Goal: Task Accomplishment & Management: Use online tool/utility

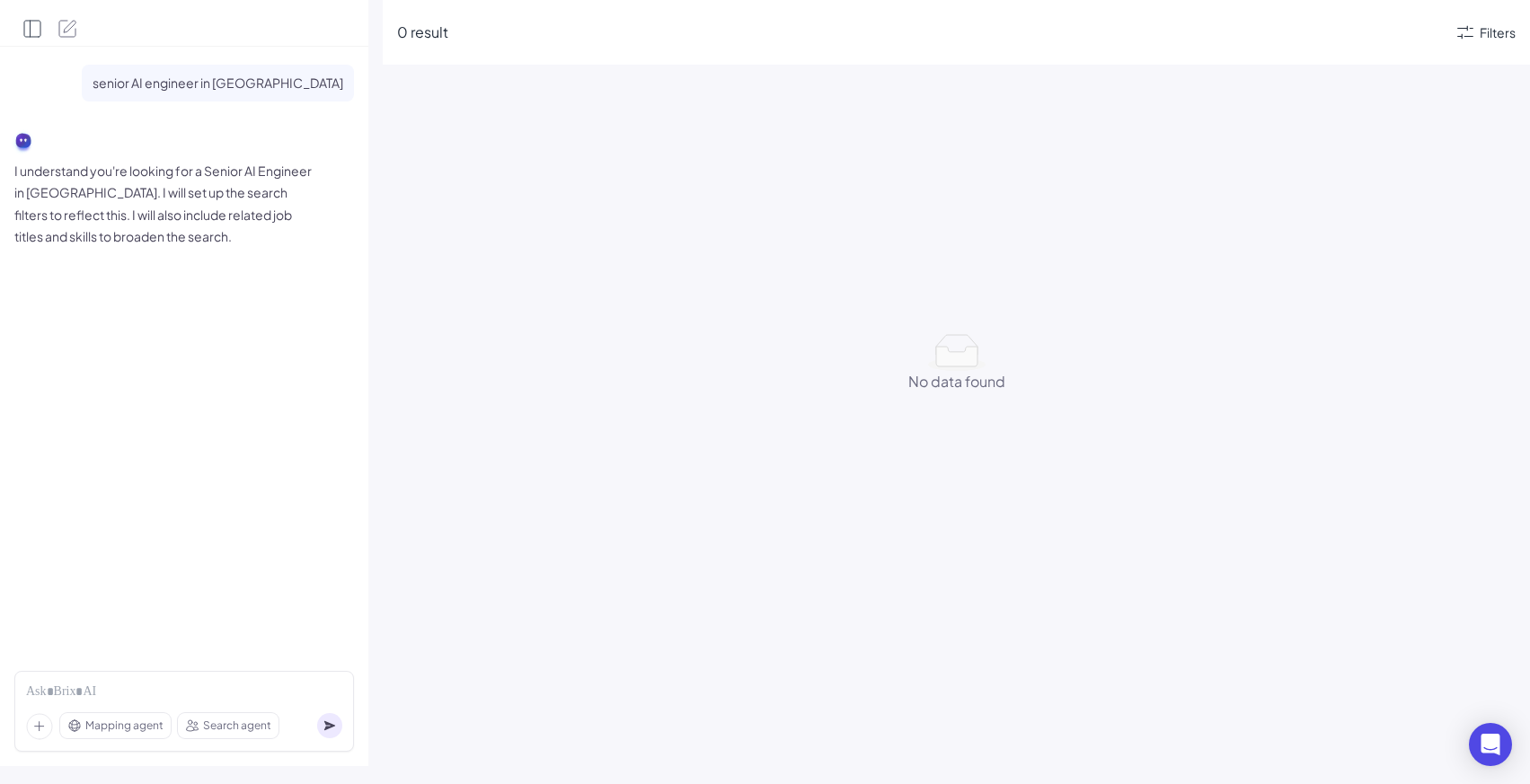
click at [34, 18] on icon "Open Side Panel" at bounding box center [33, 29] width 22 height 22
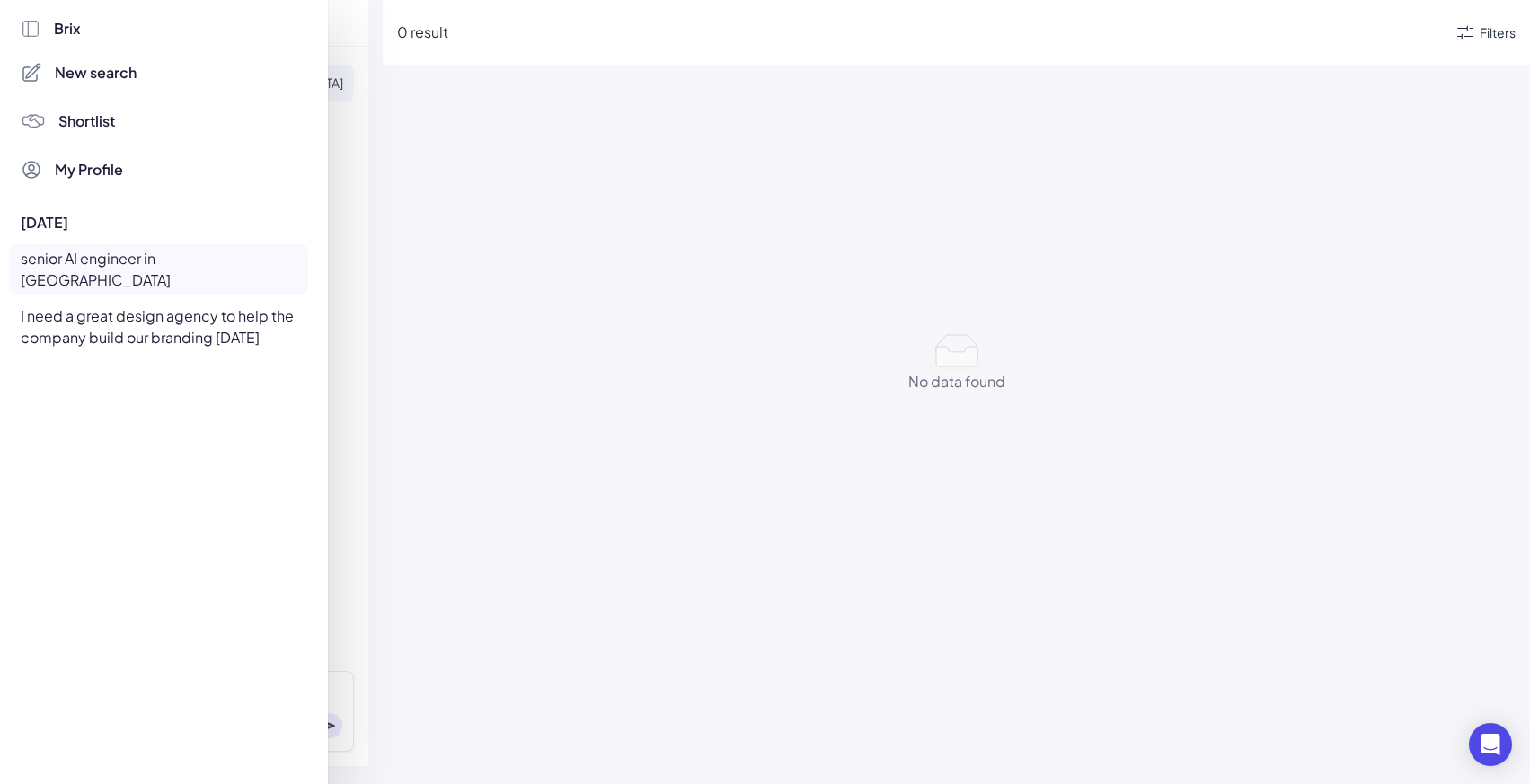
click at [71, 124] on span "Shortlist" at bounding box center [86, 122] width 56 height 22
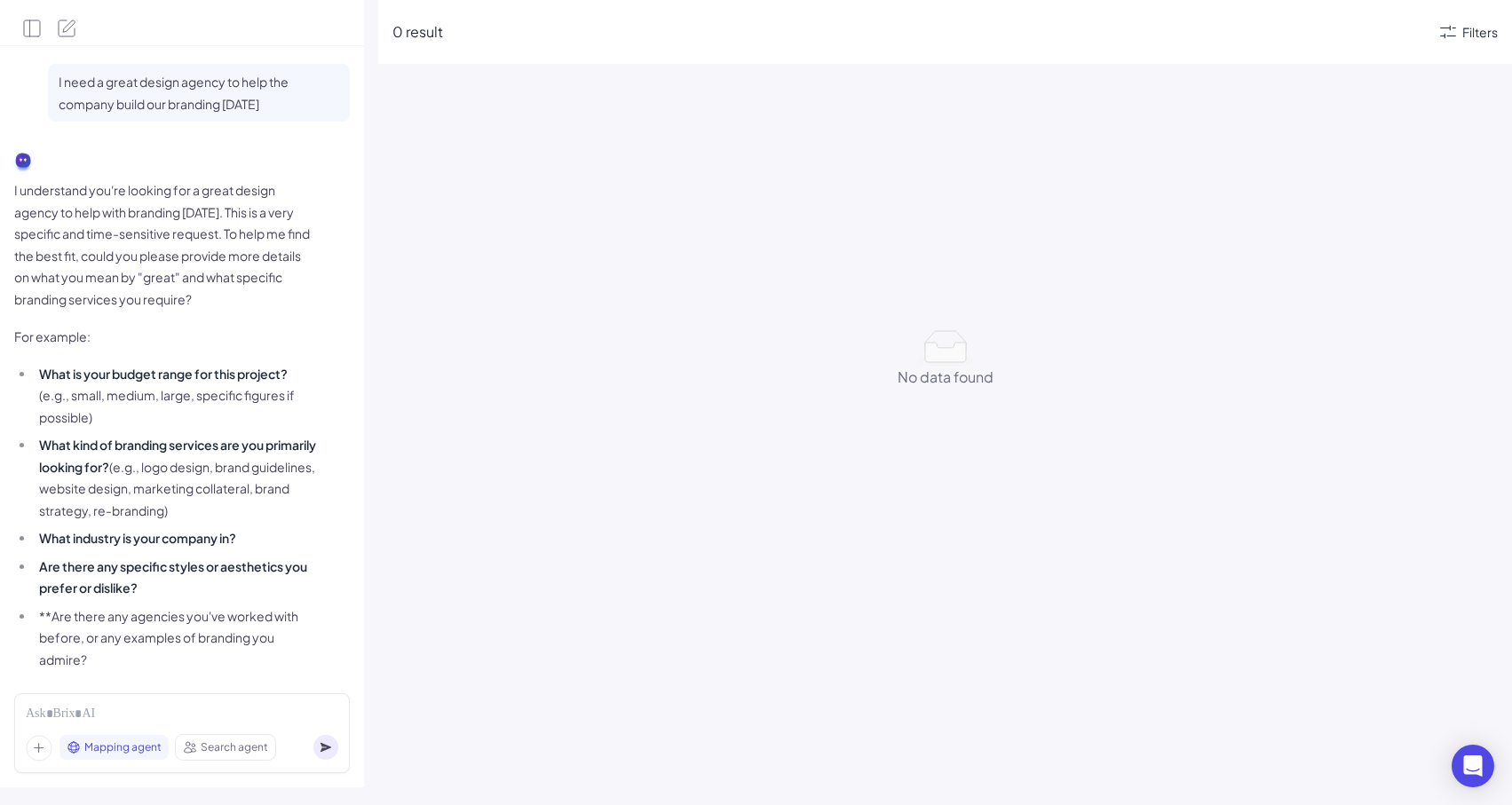
scroll to position [1587, 0]
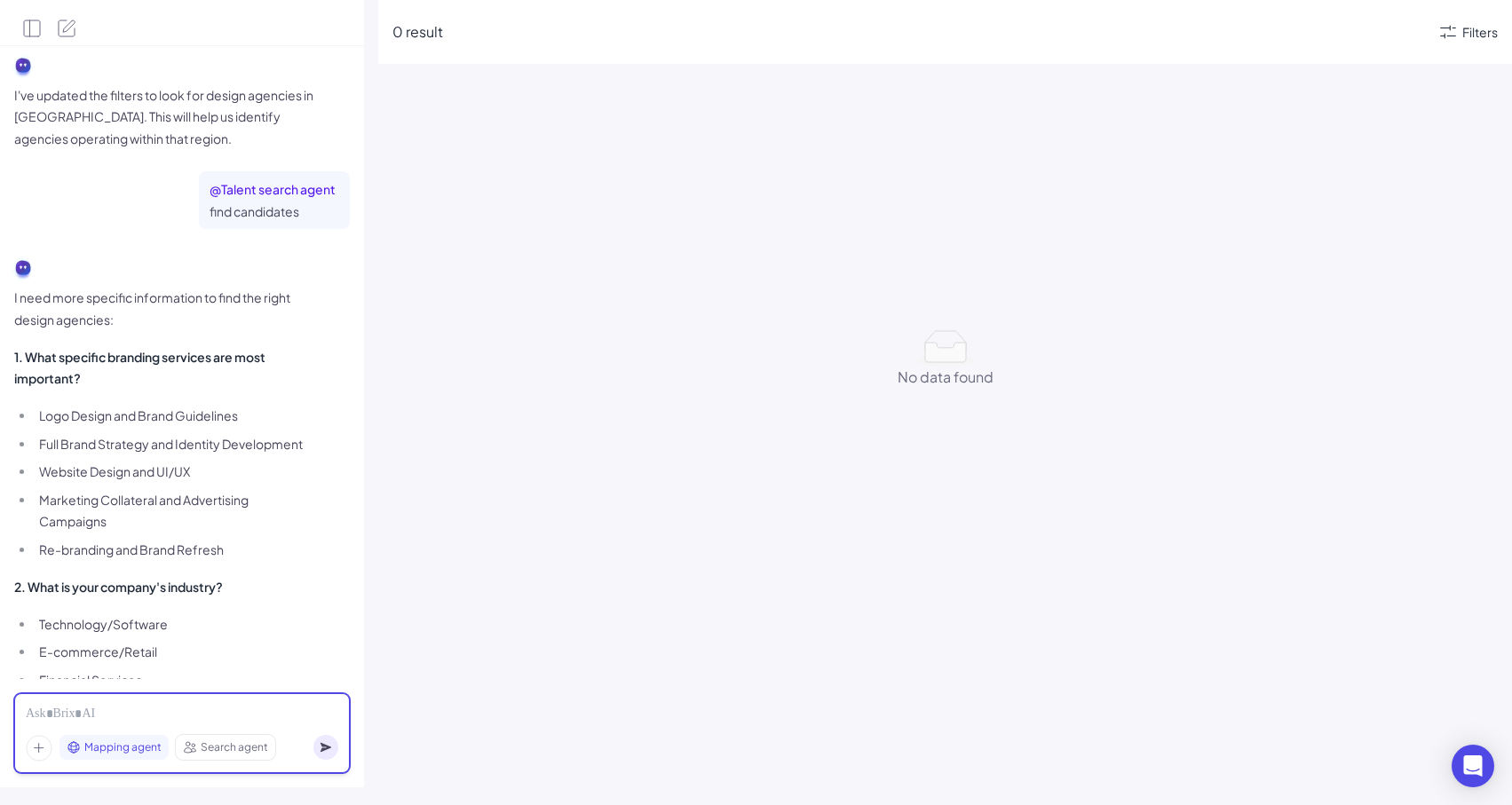
click at [185, 718] on div at bounding box center [181, 714] width 312 height 20
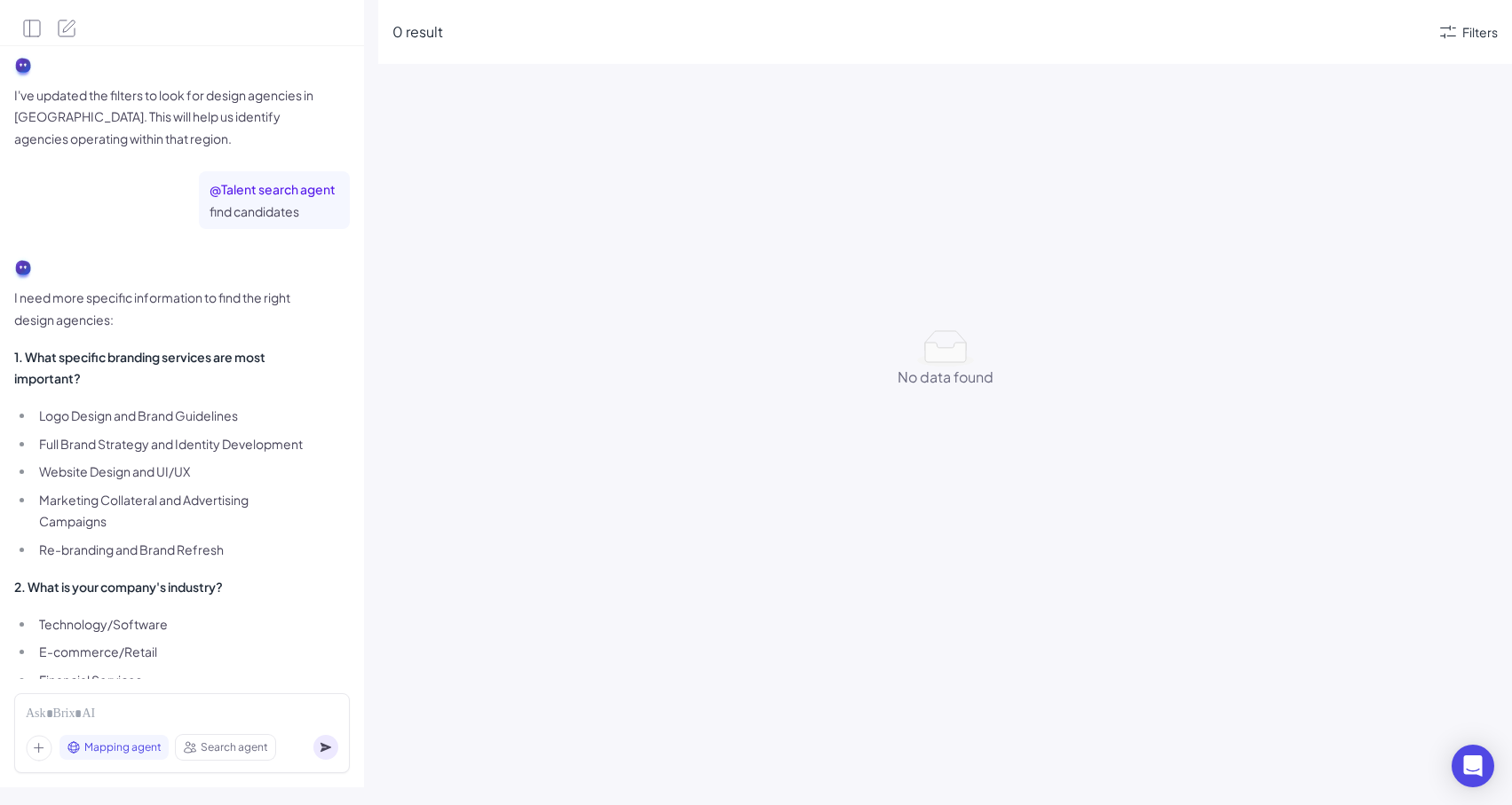
click at [138, 750] on span "Mapping agent" at bounding box center [122, 747] width 77 height 16
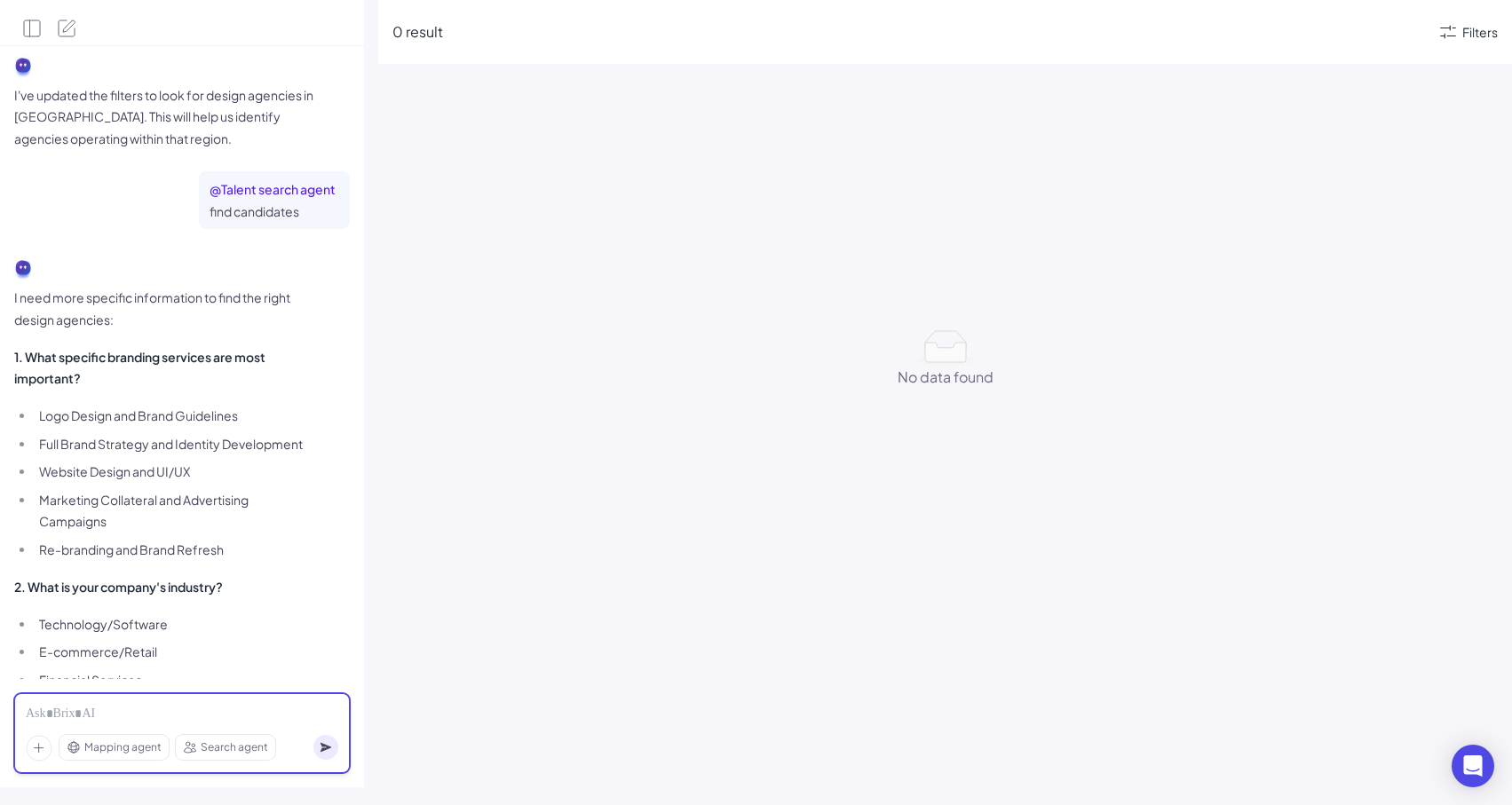
click at [151, 713] on div at bounding box center [181, 714] width 312 height 20
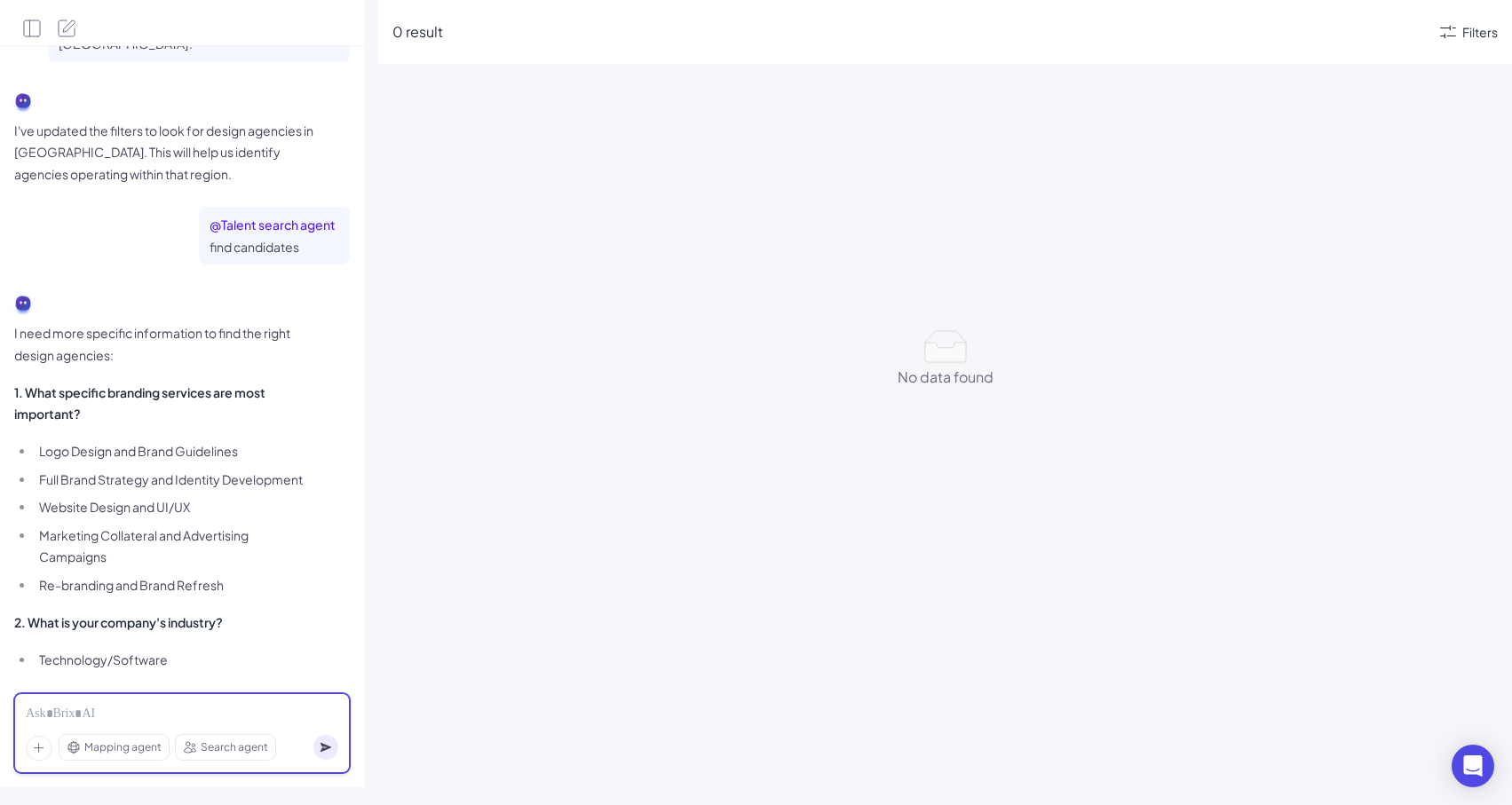
scroll to position [1600, 0]
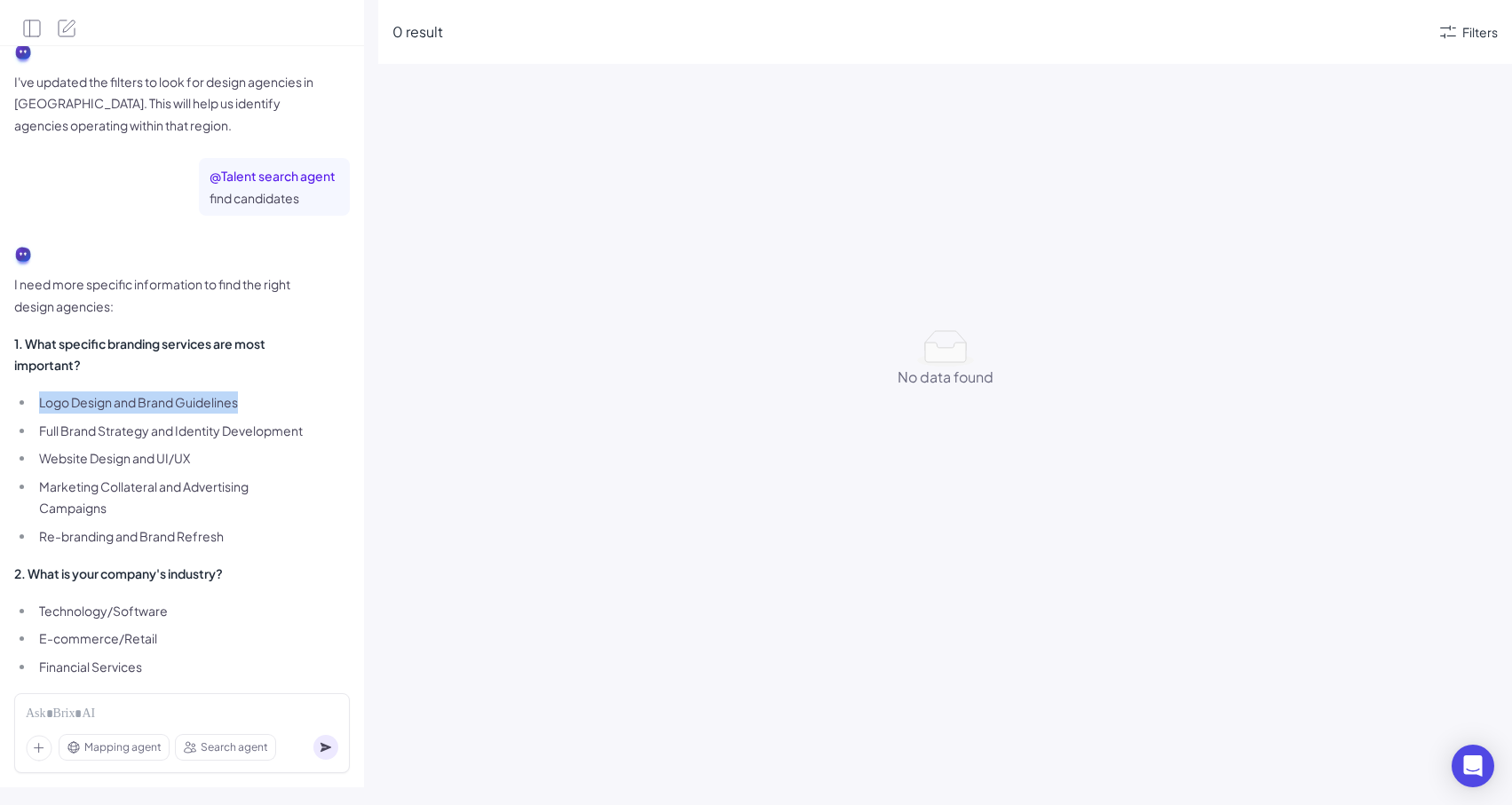
drag, startPoint x: 256, startPoint y: 361, endPoint x: 41, endPoint y: 359, distance: 215.0
click at [41, 391] on li "Logo Design and Brand Guidelines" at bounding box center [175, 402] width 282 height 22
copy li "Logo Design and Brand Guidelines"
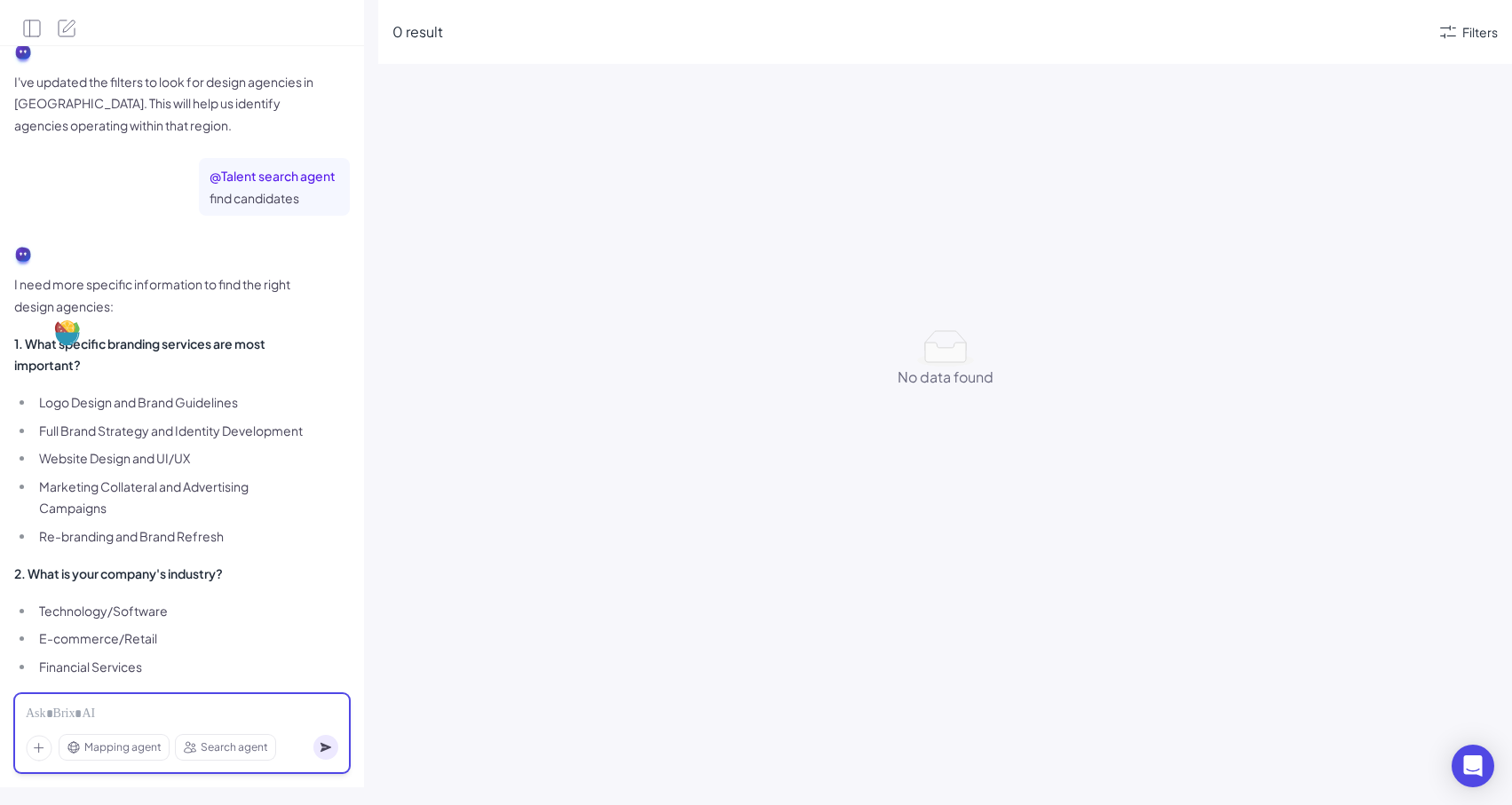
click at [85, 713] on div at bounding box center [181, 714] width 312 height 20
paste div
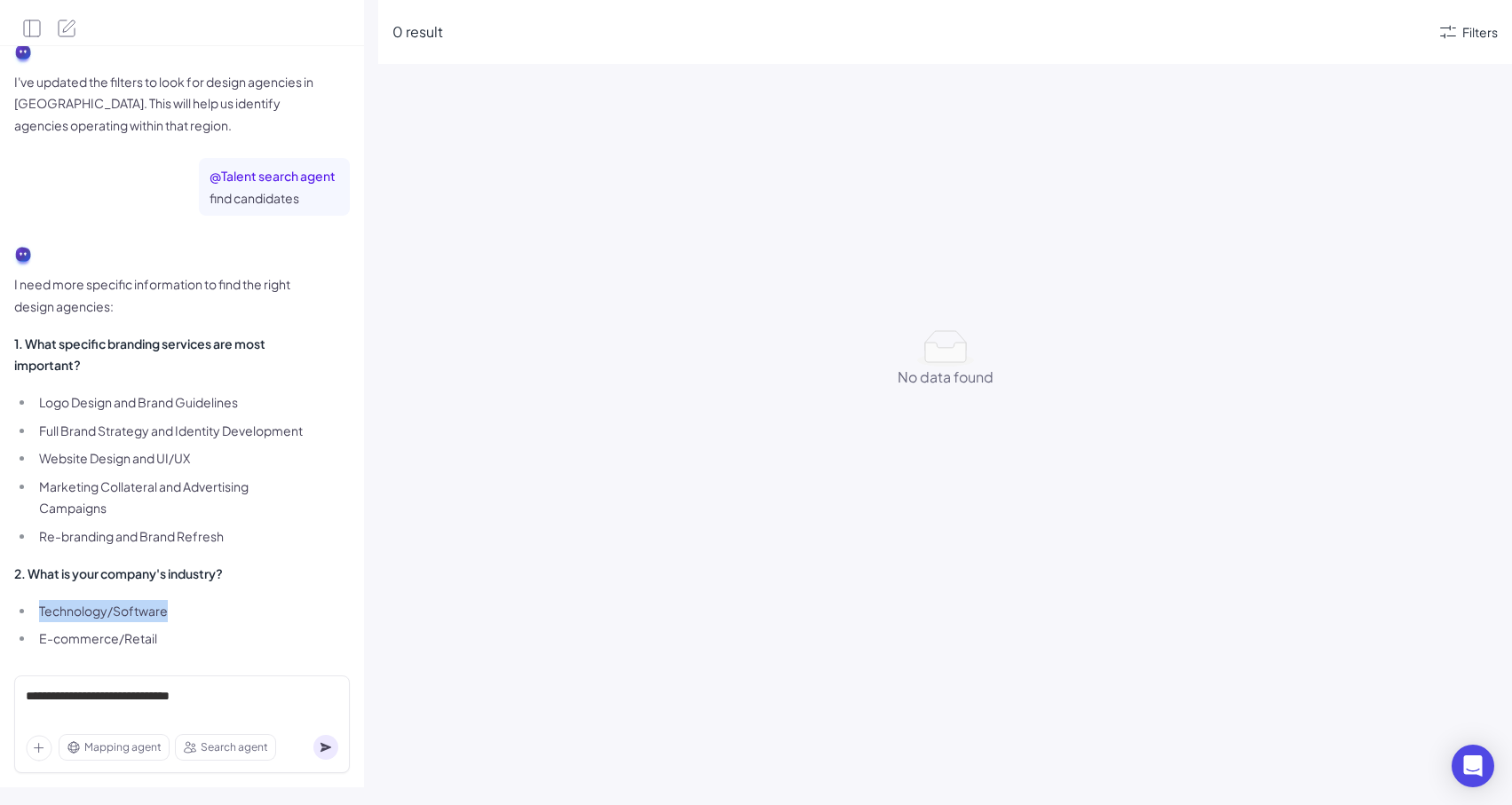
drag, startPoint x: 177, startPoint y: 561, endPoint x: 39, endPoint y: 562, distance: 138.0
click at [39, 600] on li "Technology/Software" at bounding box center [175, 610] width 282 height 22
copy li "Technology/Software"
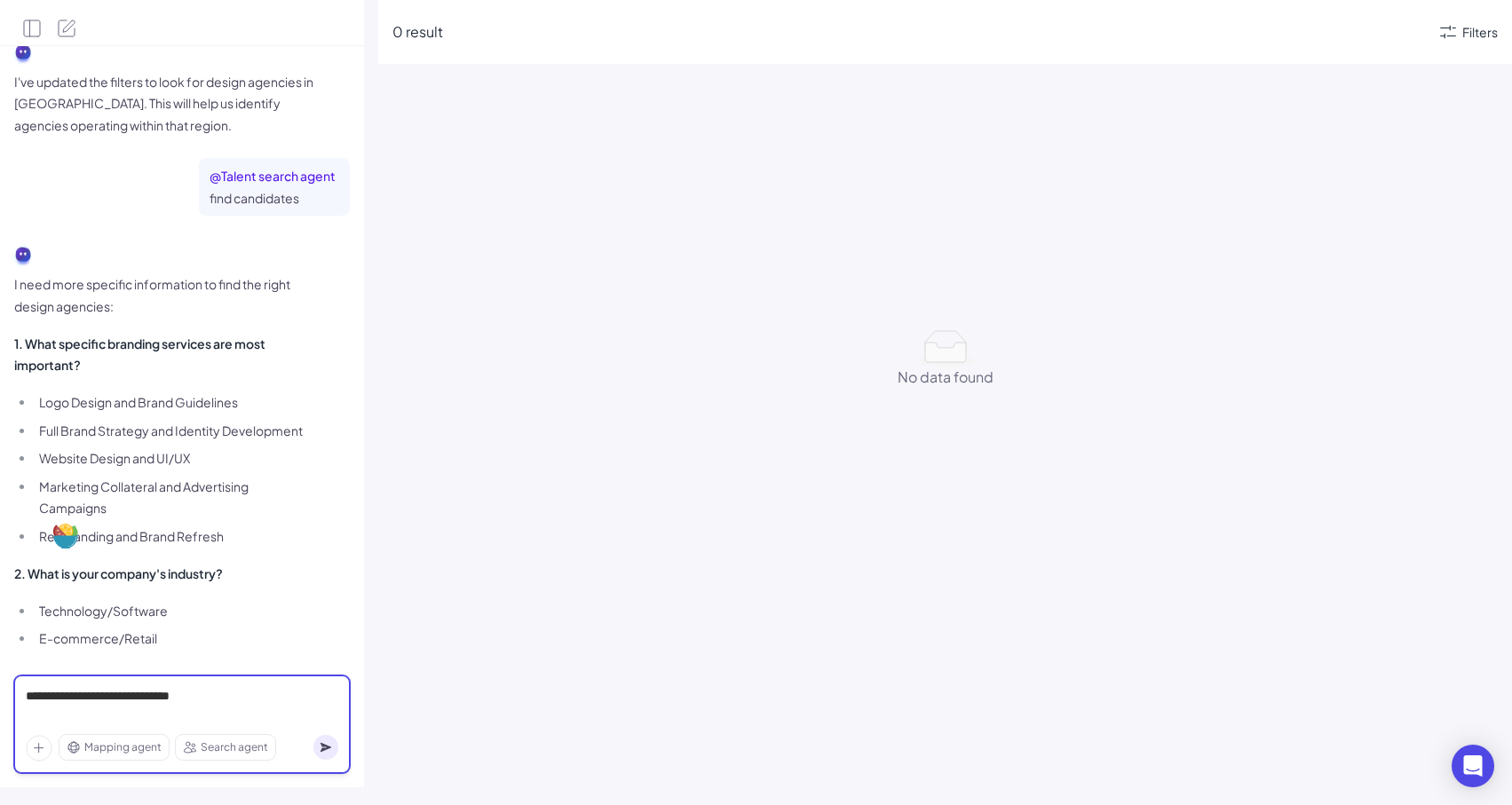
click at [63, 712] on div "**********" at bounding box center [181, 705] width 312 height 37
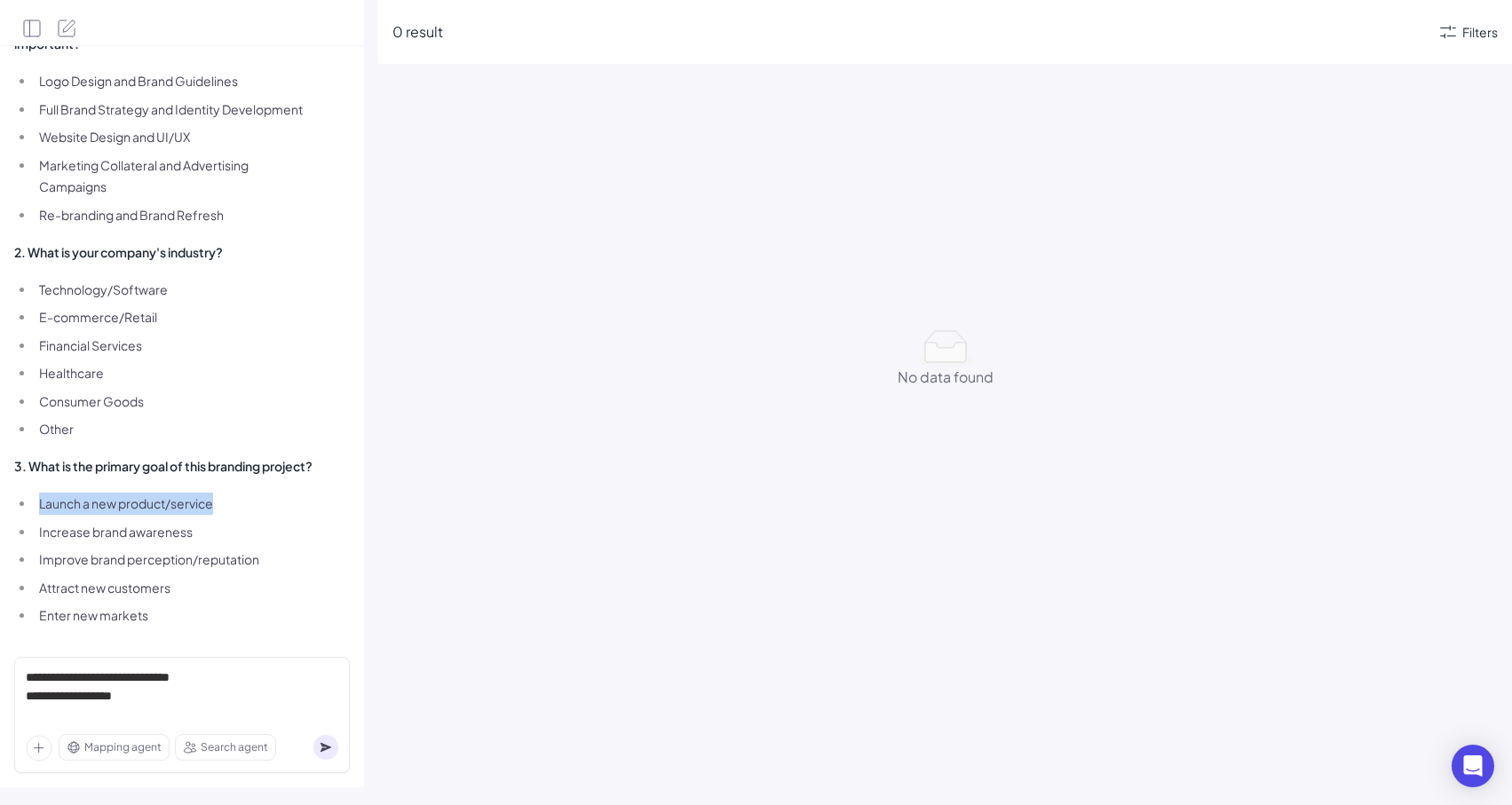
drag, startPoint x: 223, startPoint y: 480, endPoint x: 41, endPoint y: 480, distance: 182.0
click at [41, 492] on li "Launch a new product/service" at bounding box center [175, 503] width 282 height 22
copy li "Launch a new product/service"
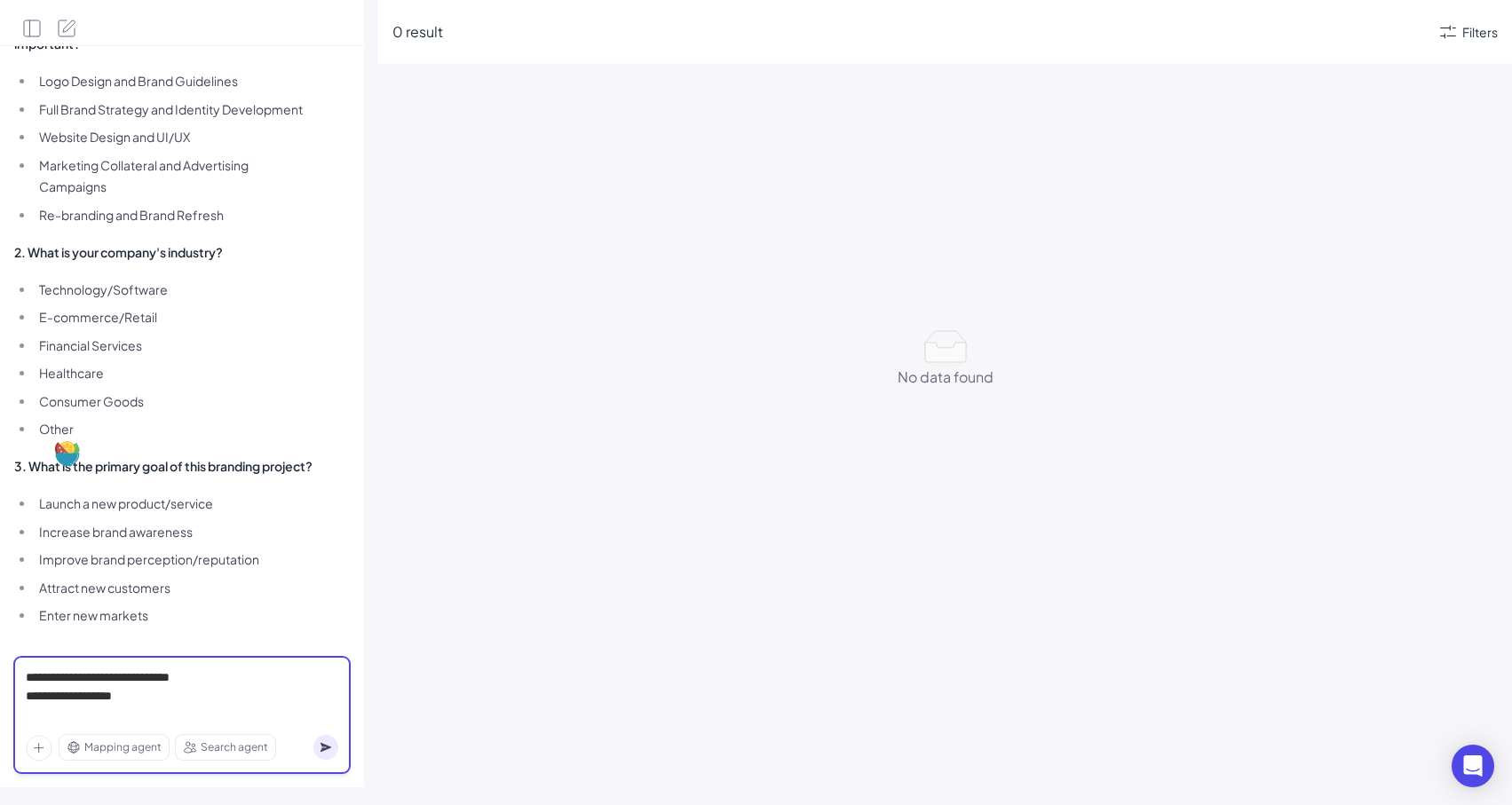
click at [50, 711] on div "**********" at bounding box center [181, 695] width 312 height 56
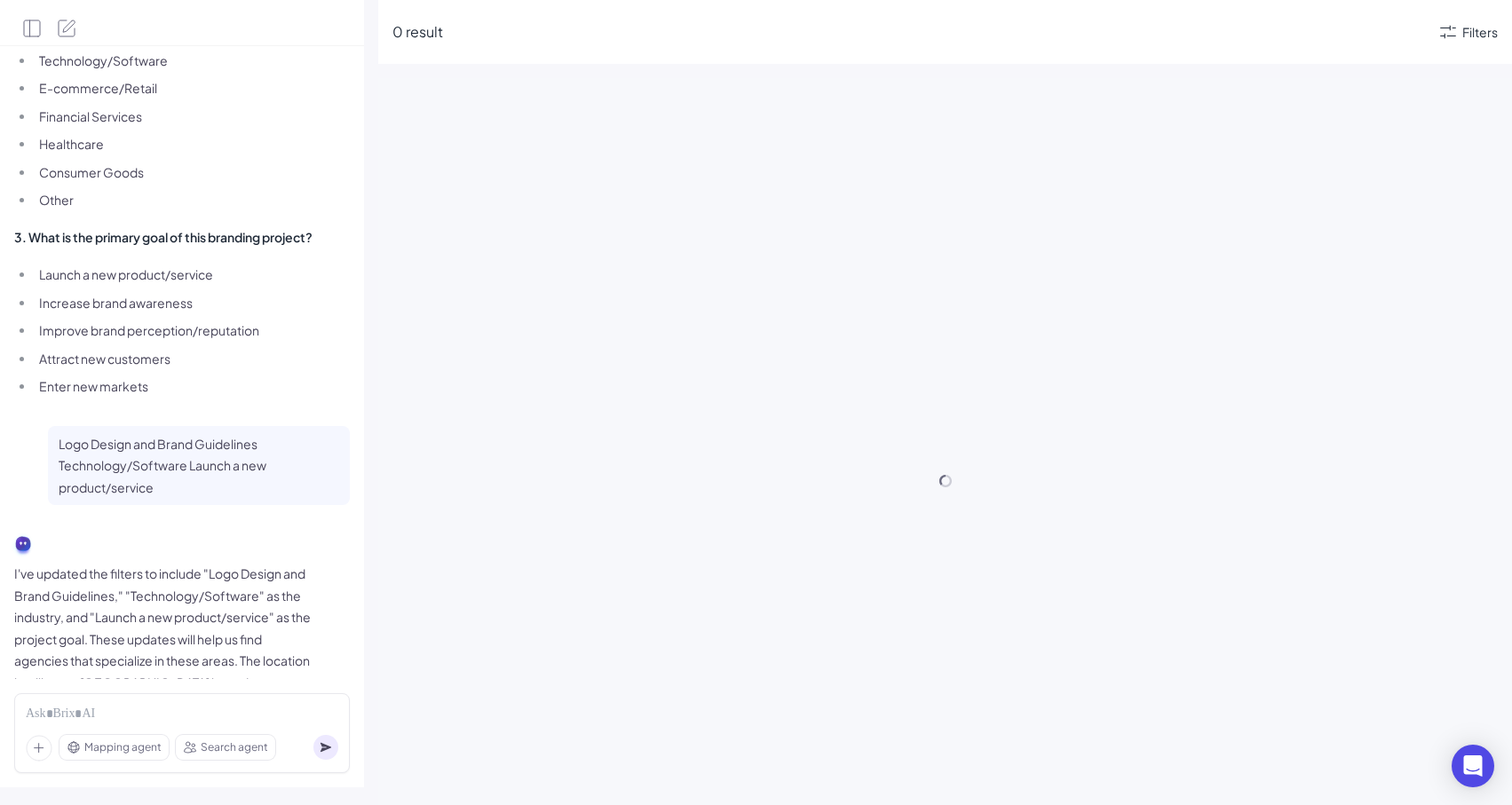
scroll to position [2174, 0]
